Goal: Find specific page/section: Find specific page/section

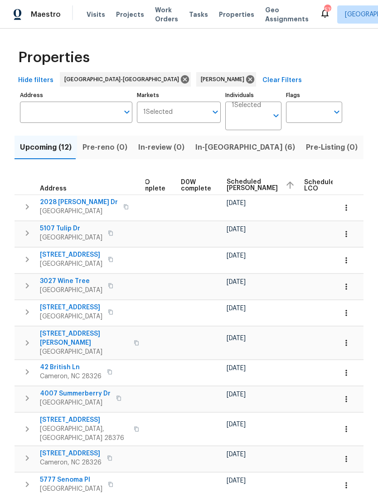
scroll to position [0, 211]
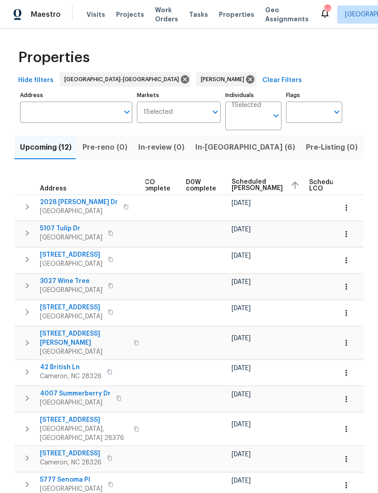
click at [236, 186] on span "Scheduled [PERSON_NAME]" at bounding box center [257, 185] width 51 height 13
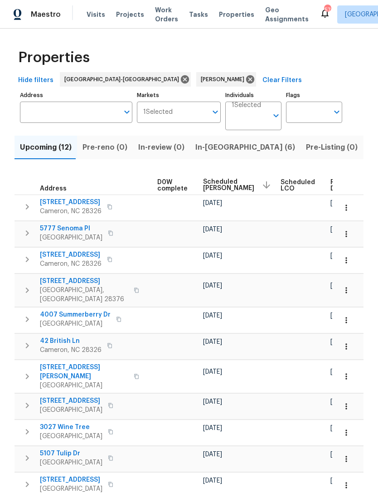
scroll to position [0, 239]
click at [207, 186] on span "Scheduled [PERSON_NAME]" at bounding box center [229, 185] width 51 height 13
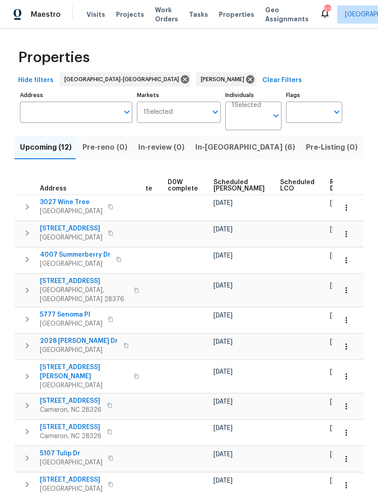
scroll to position [0, 228]
click at [221, 187] on span "Scheduled [PERSON_NAME]" at bounding box center [240, 185] width 51 height 13
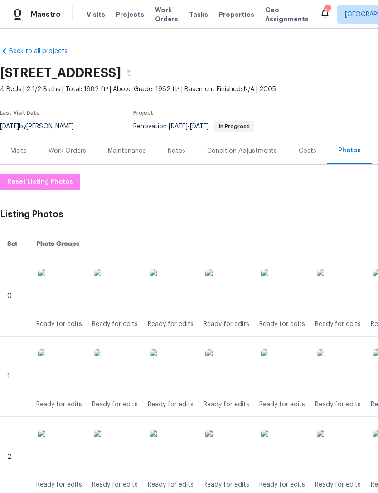
click at [55, 147] on div "Work Orders" at bounding box center [68, 151] width 38 height 9
